Goal: Task Accomplishment & Management: Manage account settings

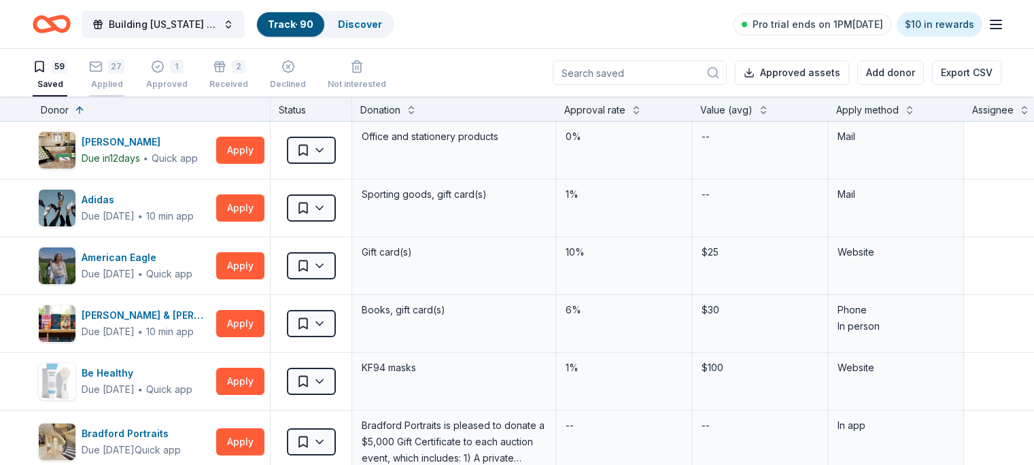
click at [124, 71] on div "27" at bounding box center [106, 67] width 35 height 14
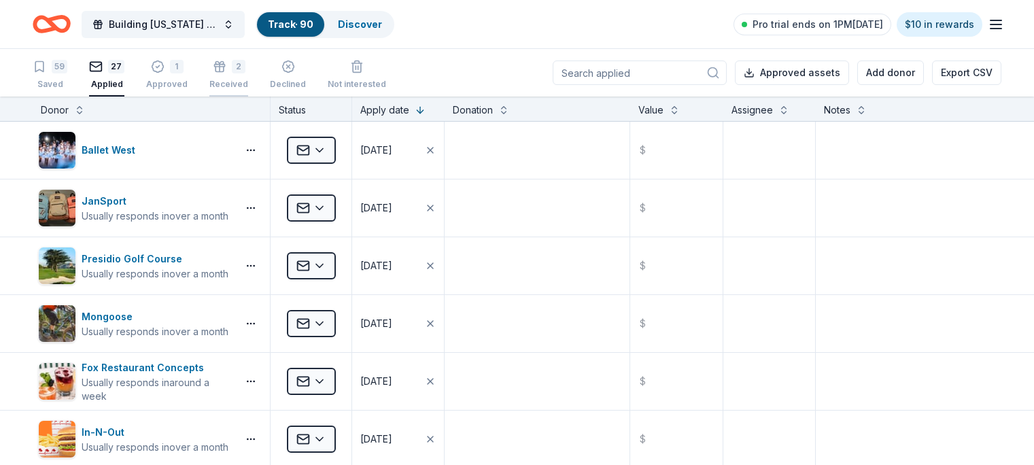
click at [245, 65] on div "2" at bounding box center [239, 67] width 14 height 14
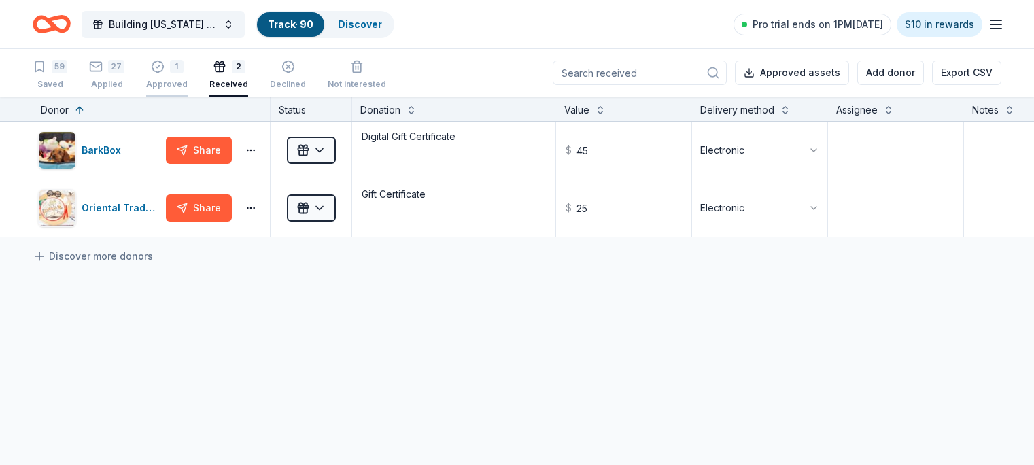
click at [184, 67] on div "1" at bounding box center [177, 67] width 14 height 14
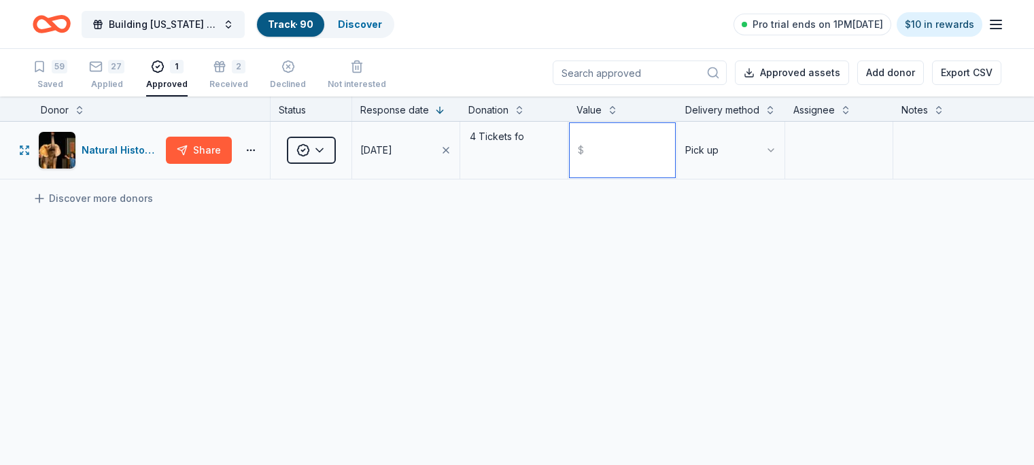
click at [623, 171] on input "text" at bounding box center [622, 150] width 105 height 54
type input "125.00"
click at [649, 291] on div "Natural History [GEOGRAPHIC_DATA][US_STATE] Share Approved [DATE] 4 Tickets fo …" at bounding box center [517, 278] width 1034 height 313
click at [102, 70] on rect "button" at bounding box center [96, 66] width 12 height 9
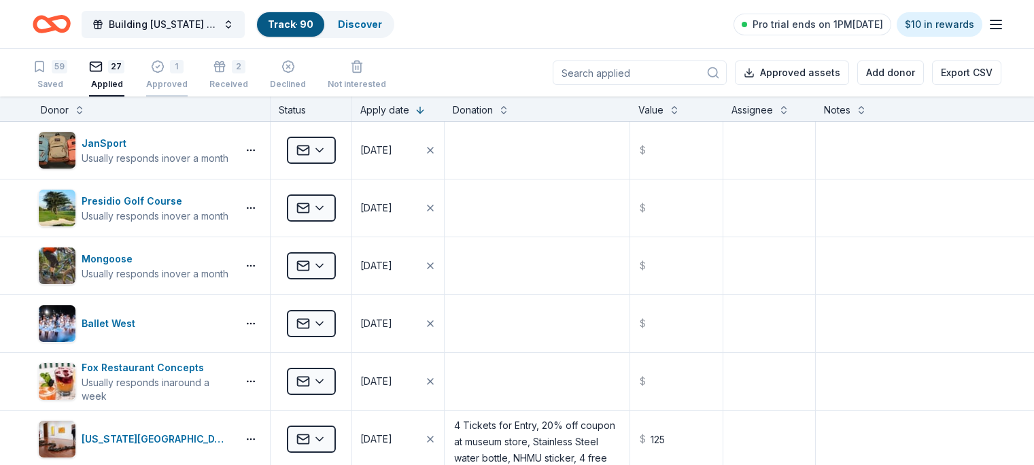
click at [186, 65] on div "1" at bounding box center [166, 67] width 41 height 14
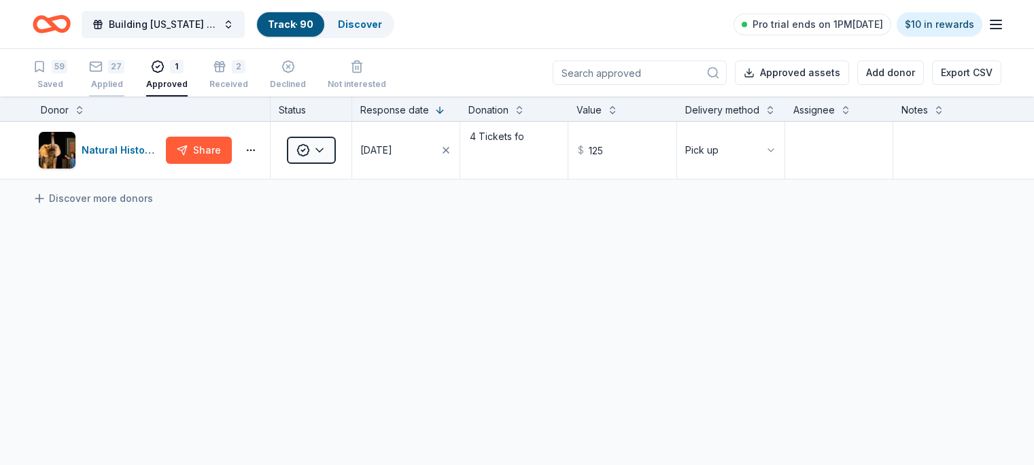
click at [124, 75] on div "27 Applied" at bounding box center [106, 75] width 35 height 30
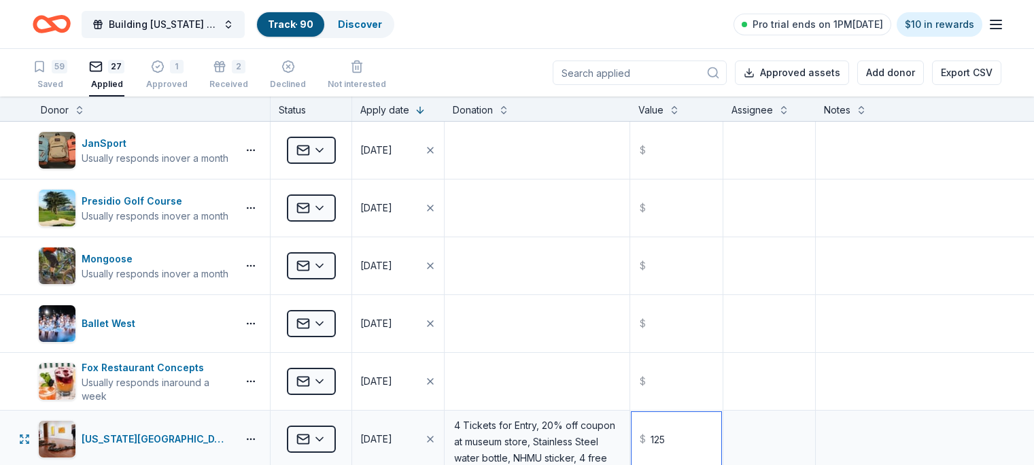
click at [677, 436] on input "125" at bounding box center [676, 439] width 89 height 54
type input "125.00"
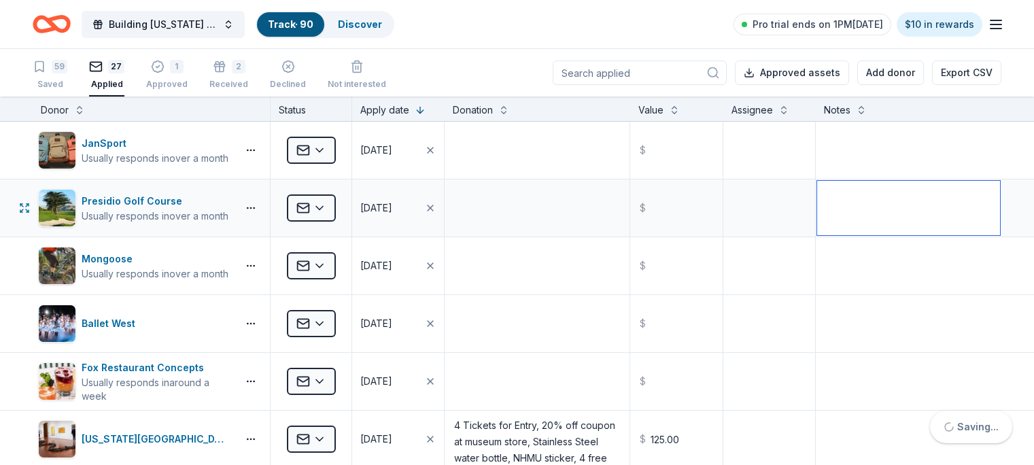
click at [824, 231] on textarea at bounding box center [908, 208] width 183 height 54
click at [67, 83] on div "Saved" at bounding box center [50, 84] width 35 height 11
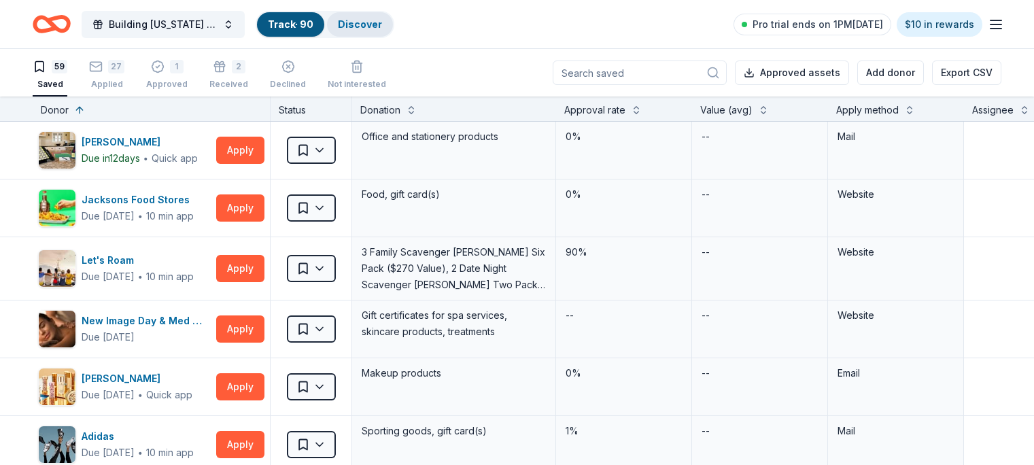
click at [376, 26] on link "Discover" at bounding box center [360, 24] width 44 height 12
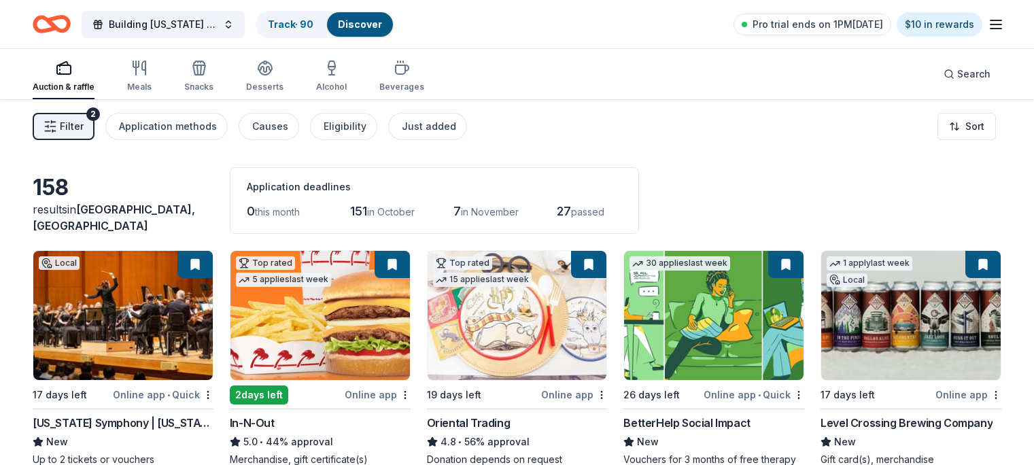
click at [84, 127] on span "Filter" at bounding box center [72, 126] width 24 height 16
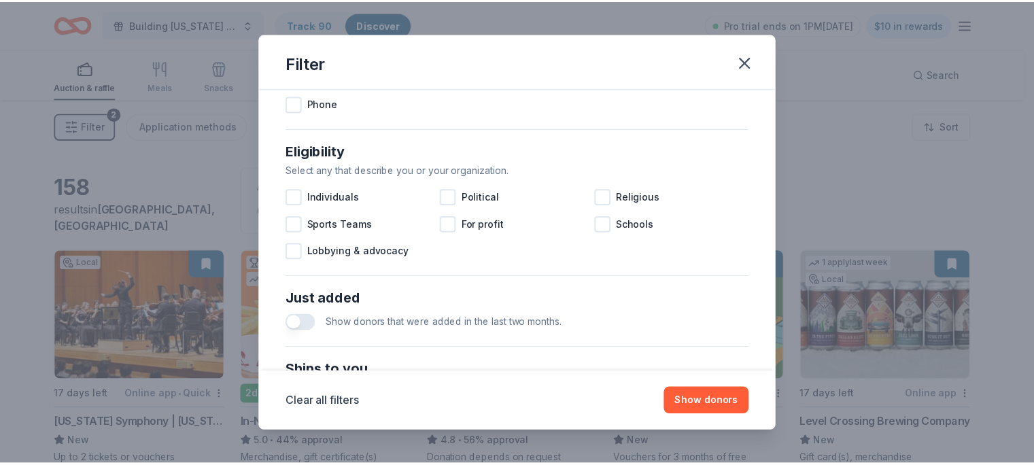
scroll to position [349, 0]
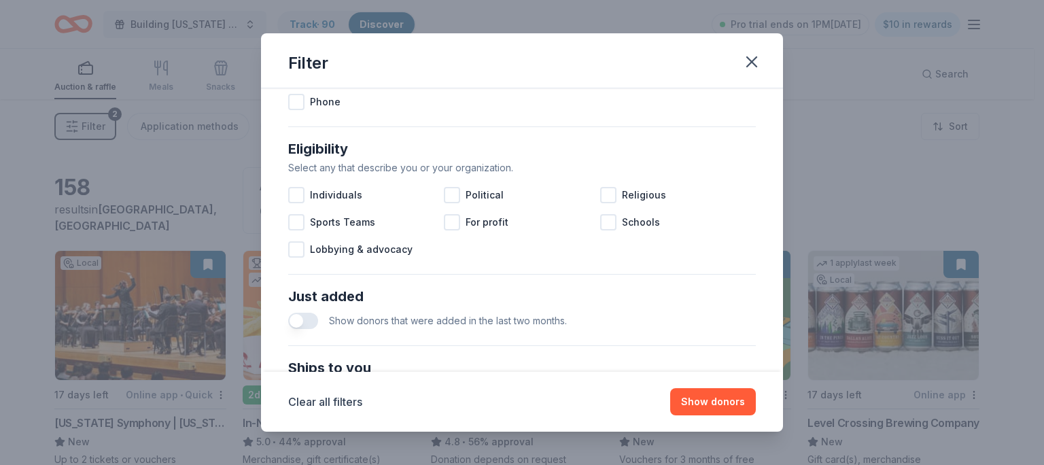
click at [303, 316] on button "button" at bounding box center [303, 321] width 30 height 16
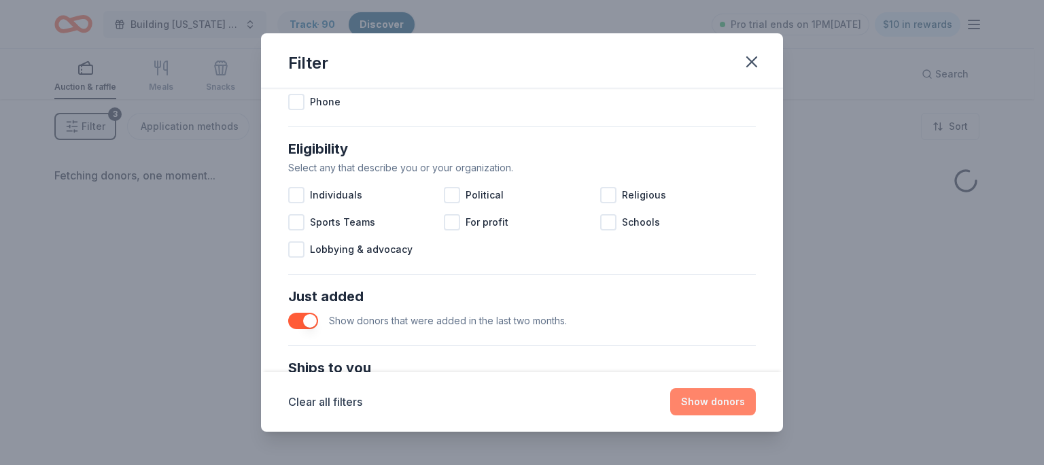
click at [712, 402] on button "Show donors" at bounding box center [713, 401] width 86 height 27
